Goal: Use online tool/utility: Utilize a website feature to perform a specific function

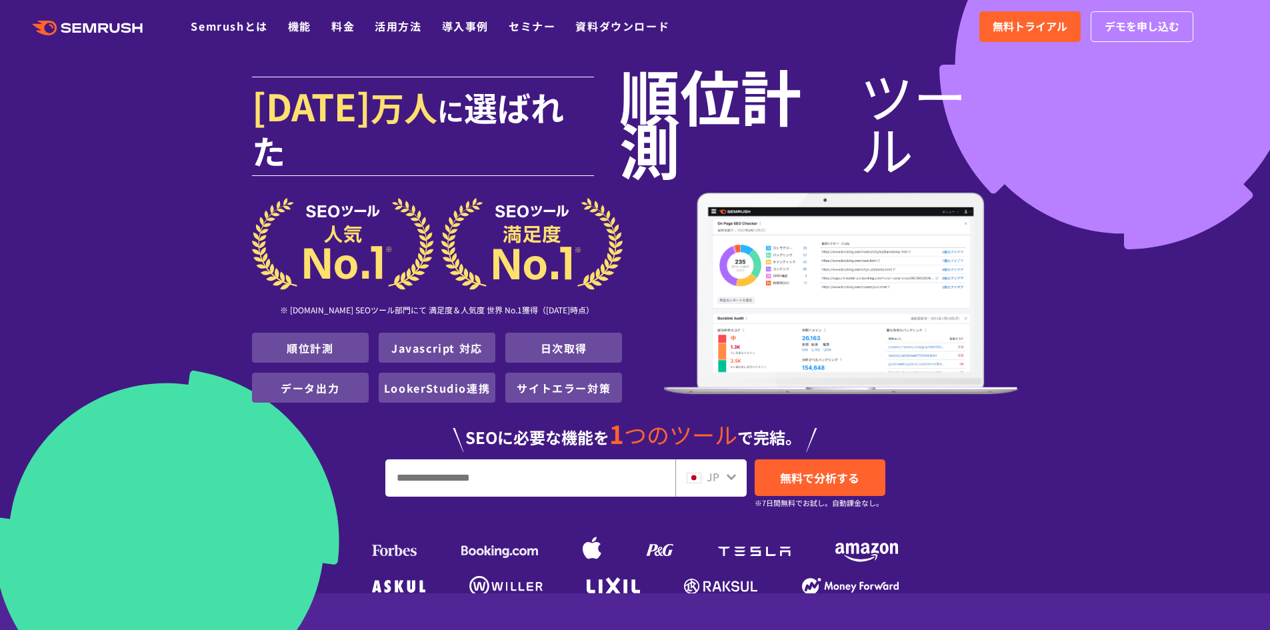
paste input "**********"
type input "**********"
click at [808, 469] on span "無料で分析する" at bounding box center [819, 477] width 79 height 17
drag, startPoint x: 602, startPoint y: 439, endPoint x: -124, endPoint y: 433, distance: 725.9
